Goal: Task Accomplishment & Management: Manage account settings

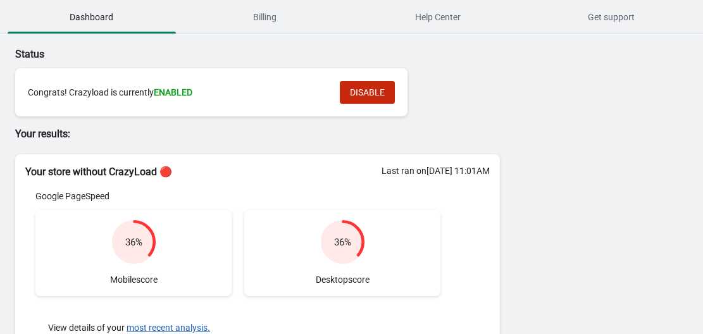
scroll to position [253, 0]
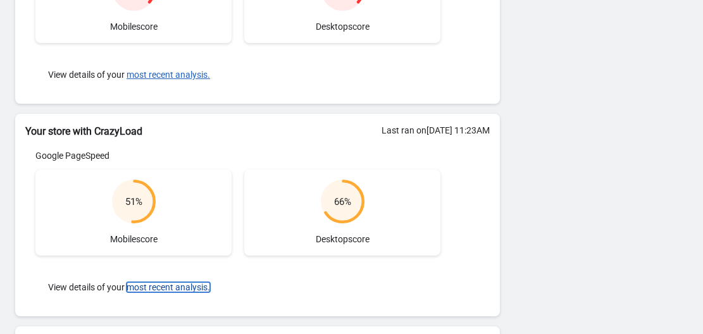
click at [157, 284] on button "most recent analysis." at bounding box center [169, 287] width 84 height 10
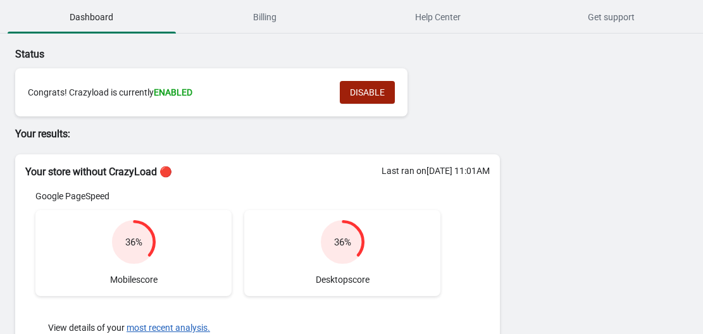
click at [359, 94] on span "DISABLE" at bounding box center [367, 92] width 35 height 10
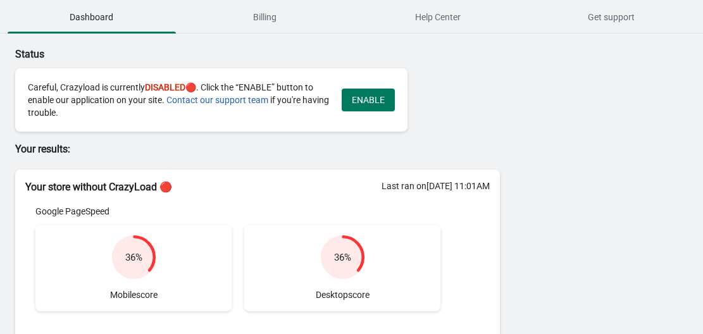
scroll to position [253, 0]
